Goal: Transaction & Acquisition: Book appointment/travel/reservation

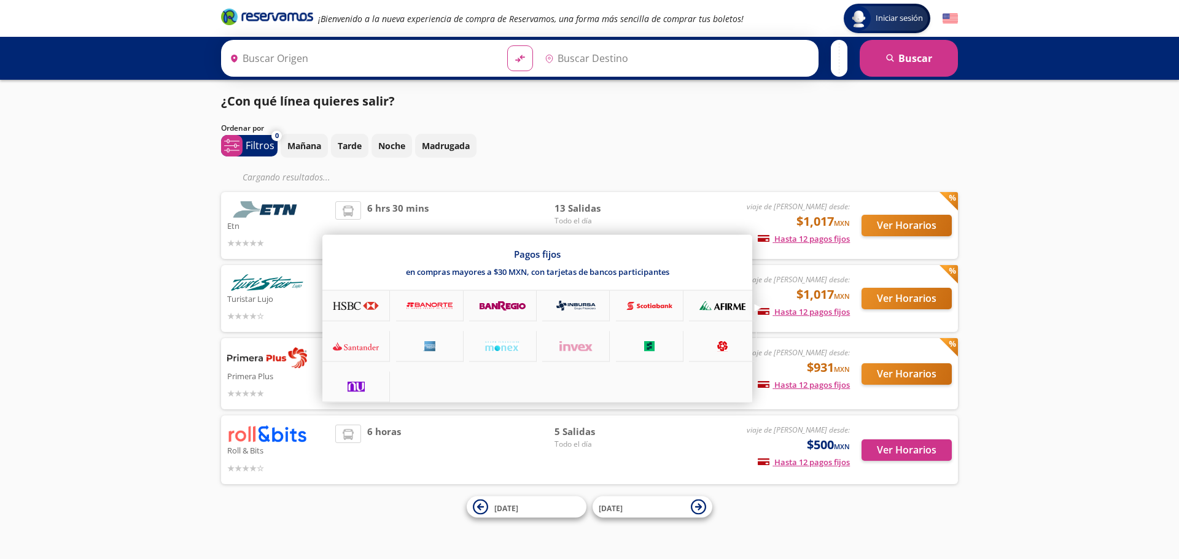
type input "[GEOGRAPHIC_DATA][PERSON_NAME], [GEOGRAPHIC_DATA][PERSON_NAME]"
type input "[GEOGRAPHIC_DATA], [GEOGRAPHIC_DATA]"
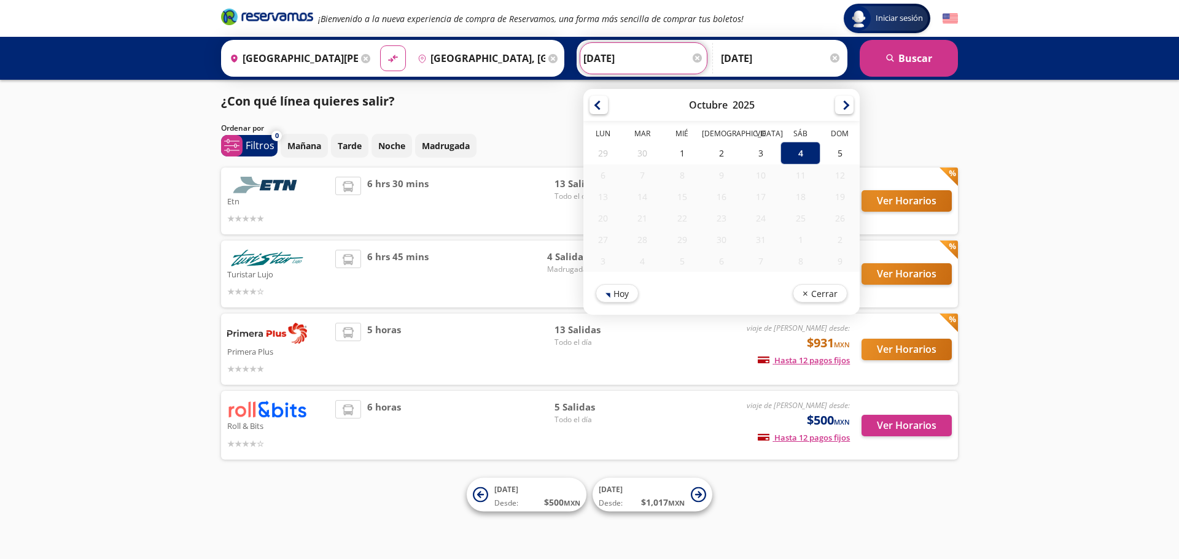
click at [628, 68] on input "[DATE]" at bounding box center [643, 58] width 120 height 31
click at [756, 157] on div "3" at bounding box center [760, 153] width 39 height 23
type input "[DATE]"
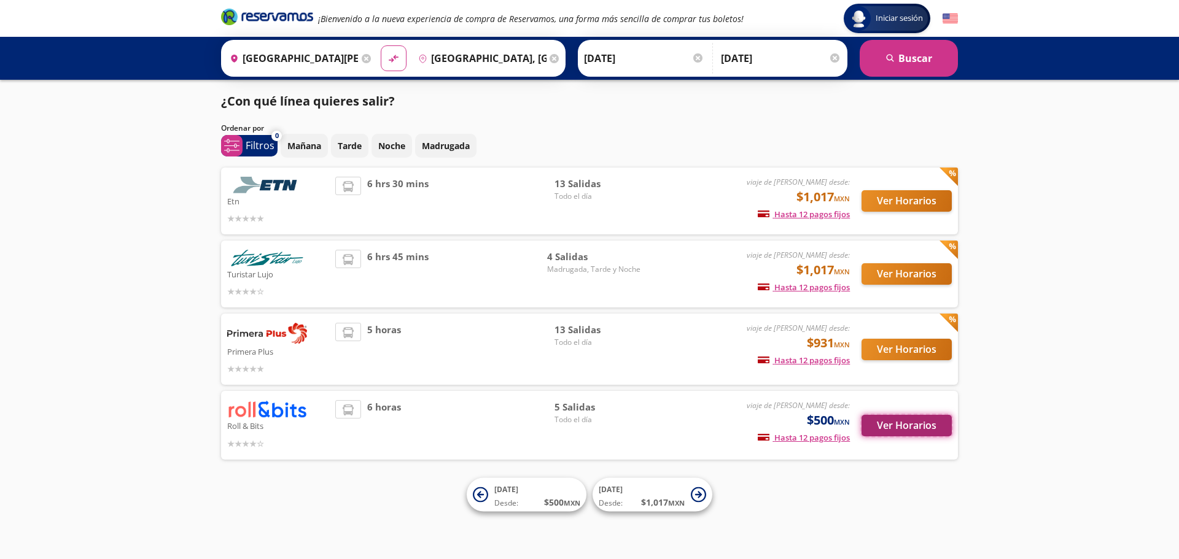
click at [906, 415] on button "Ver Horarios" at bounding box center [906, 425] width 90 height 21
